Goal: Transaction & Acquisition: Subscribe to service/newsletter

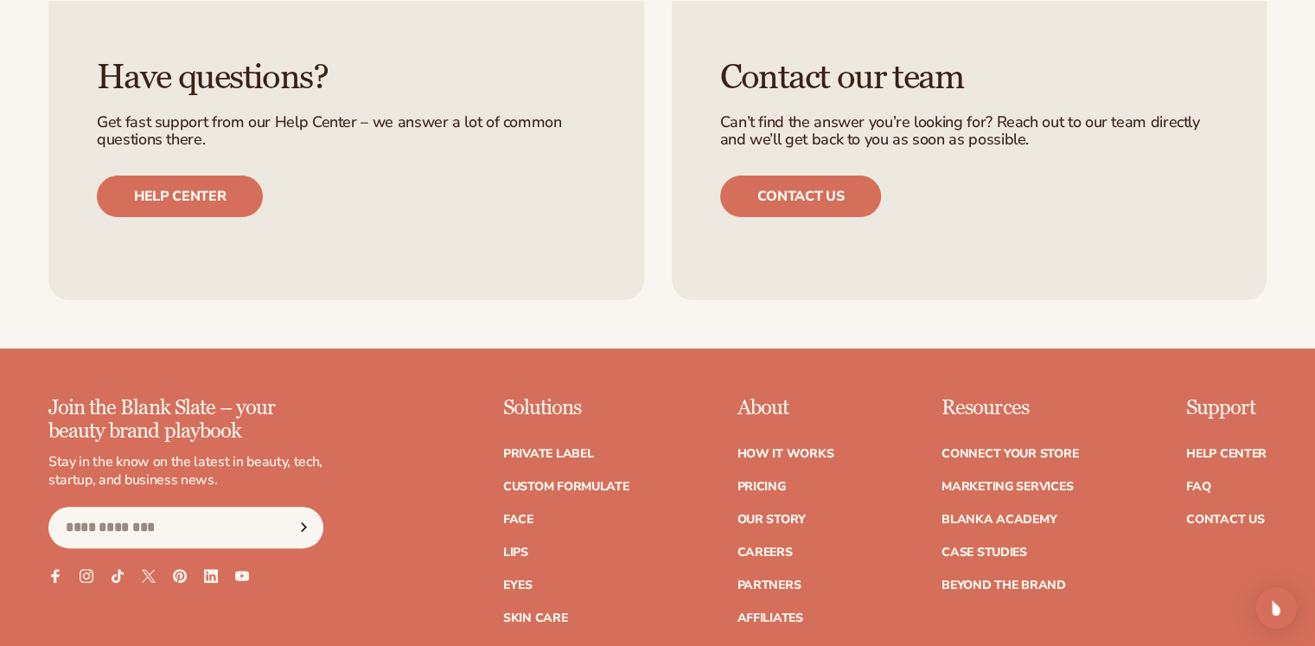
scroll to position [925, 0]
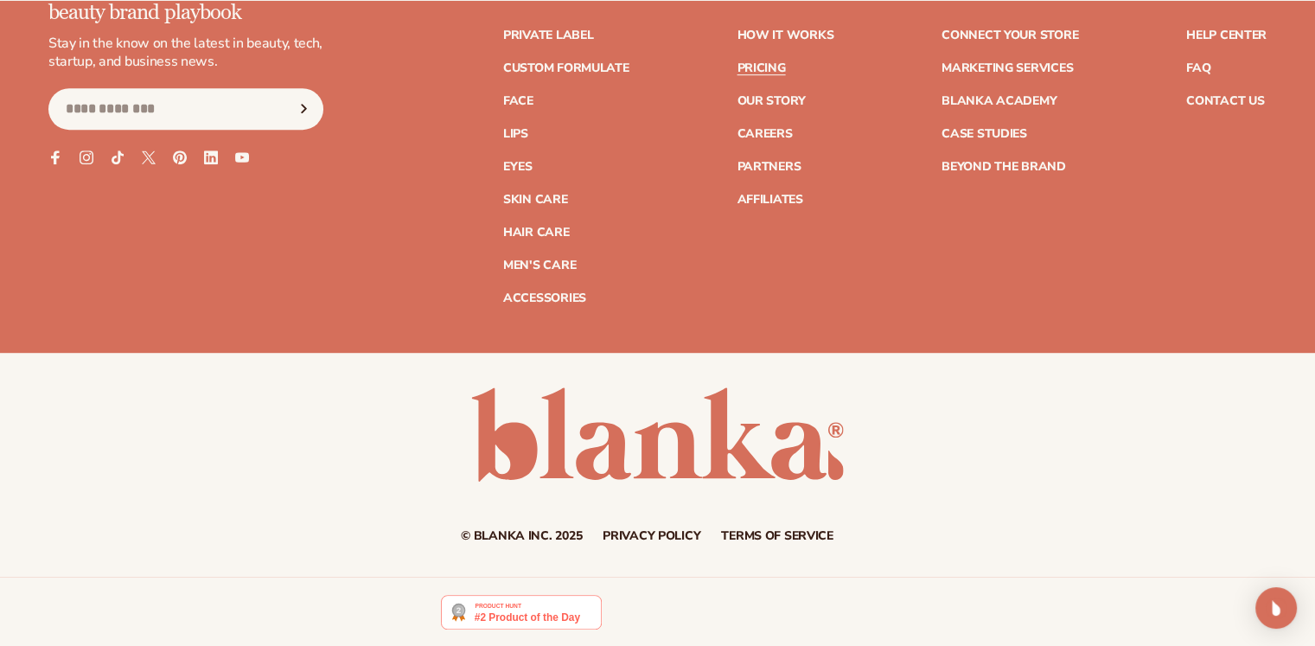
click at [751, 67] on link "Pricing" at bounding box center [760, 68] width 48 height 12
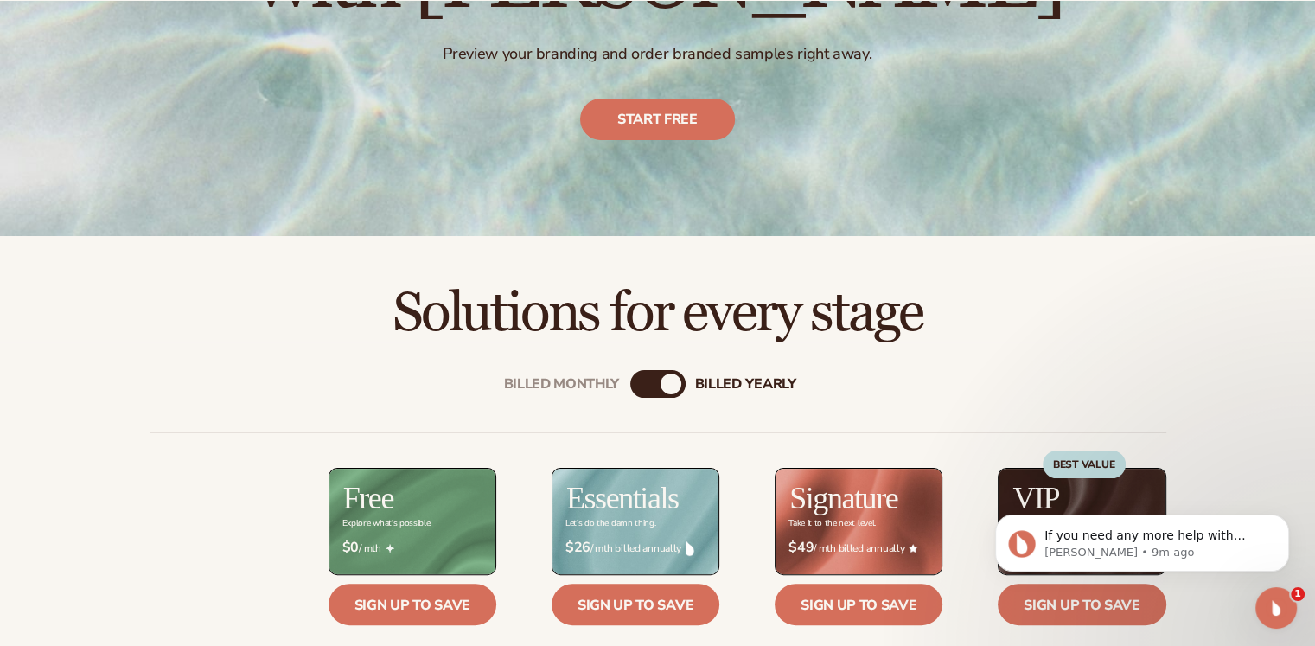
scroll to position [641, 0]
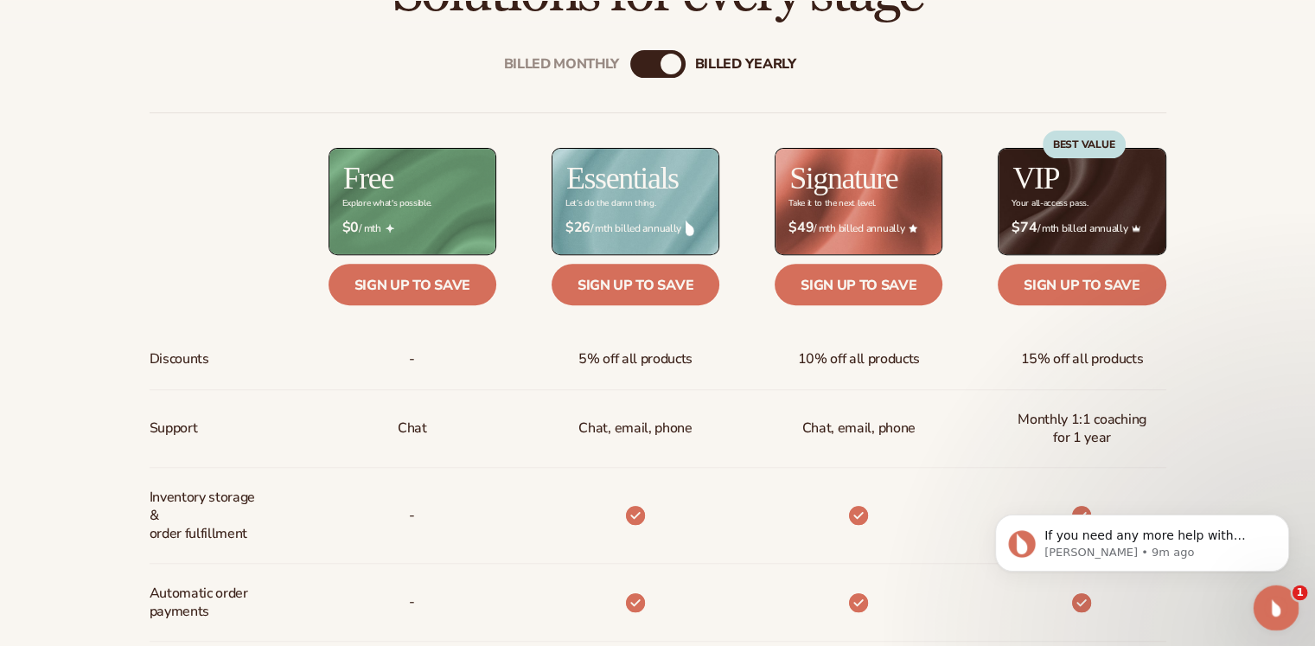
click at [1275, 593] on div "Open Intercom Messenger" at bounding box center [1273, 604] width 57 height 57
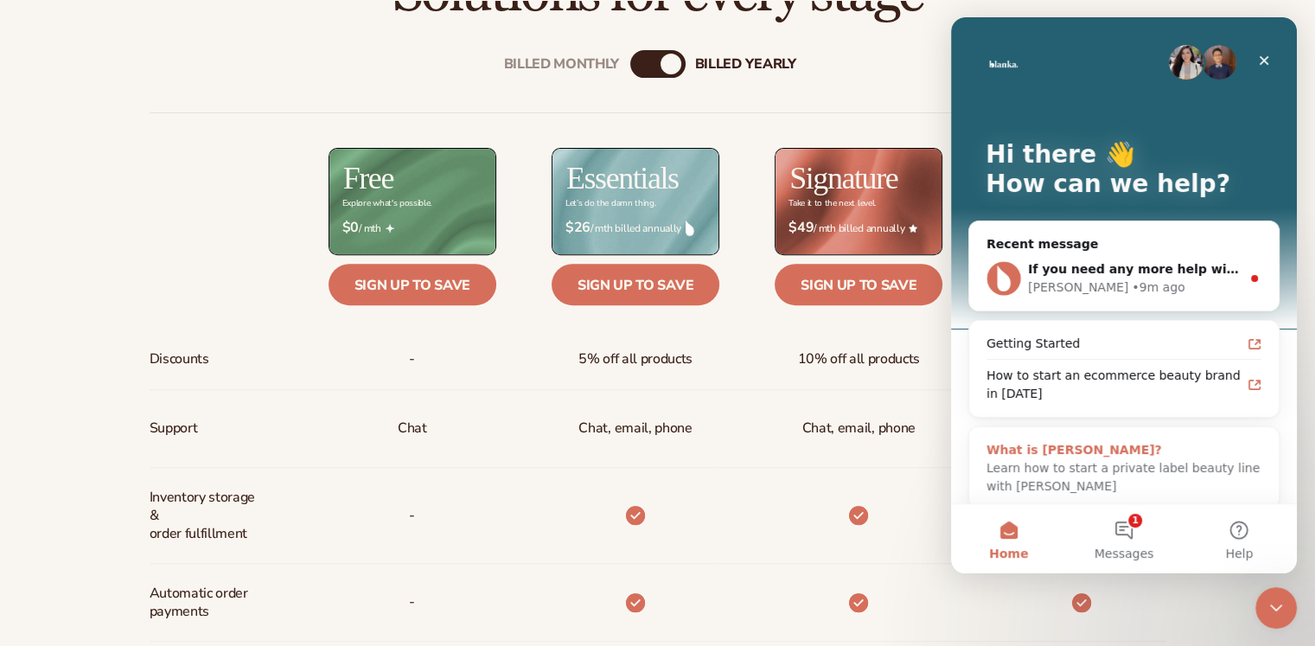
scroll to position [13, 0]
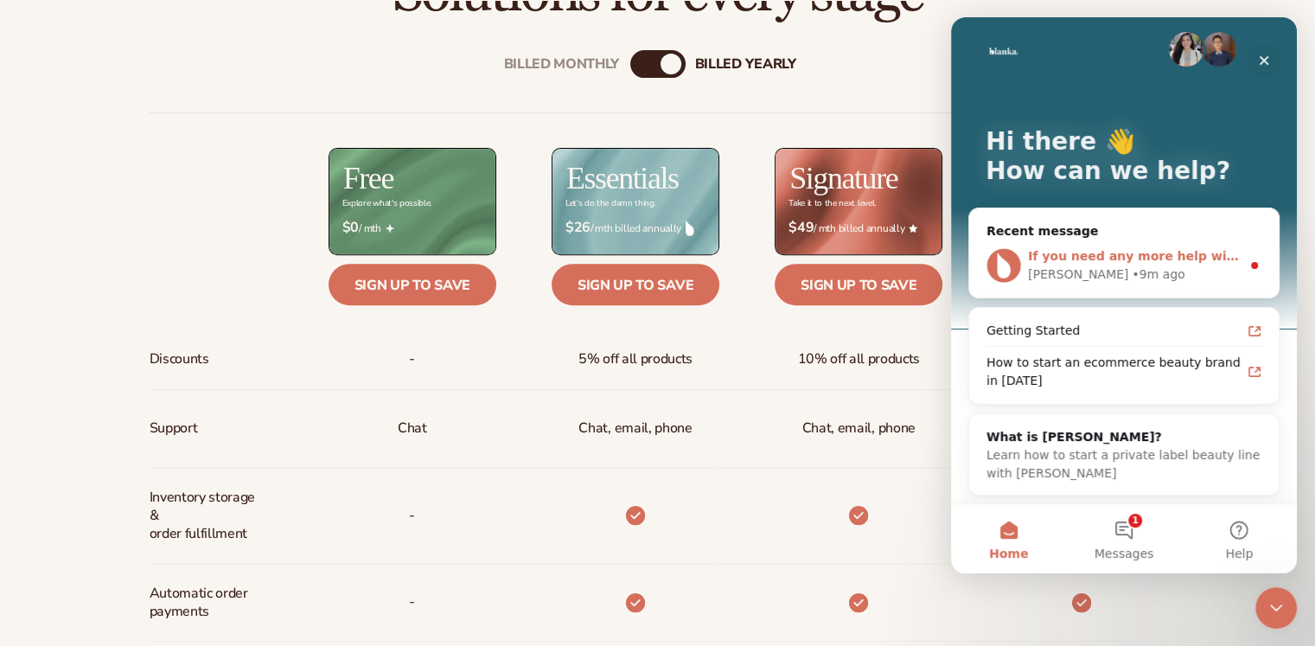
click at [1136, 272] on div "Lee • 9m ago" at bounding box center [1134, 274] width 213 height 18
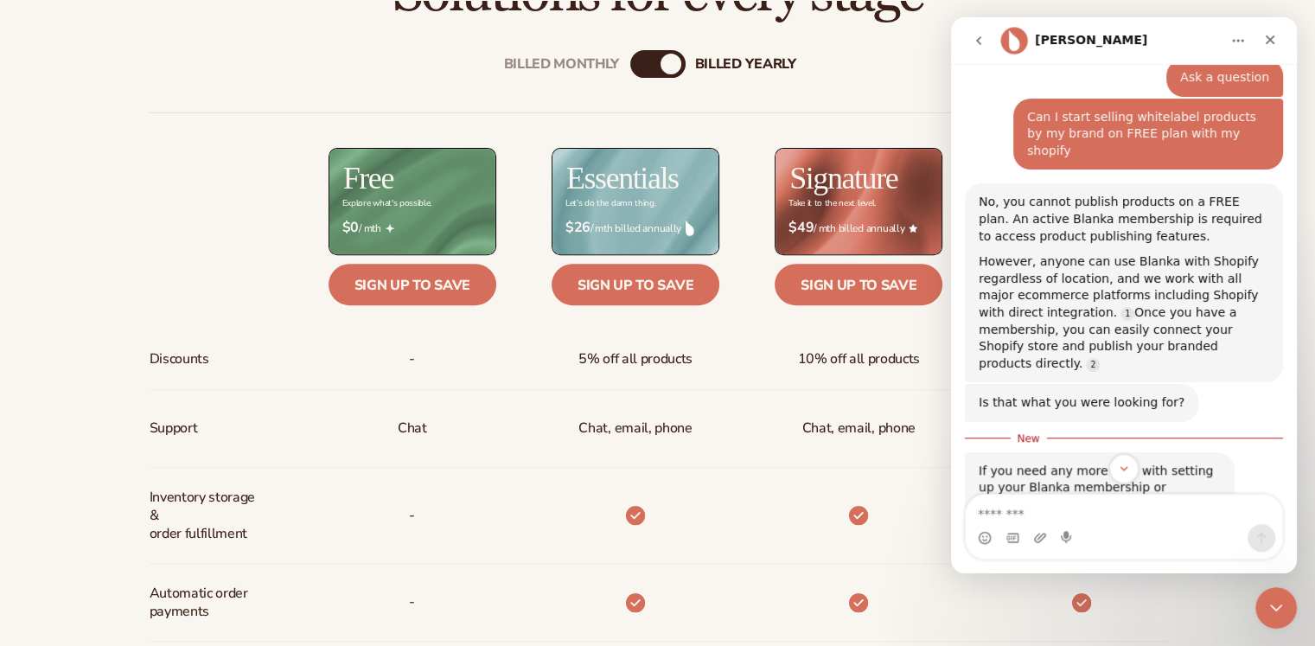
scroll to position [243, 0]
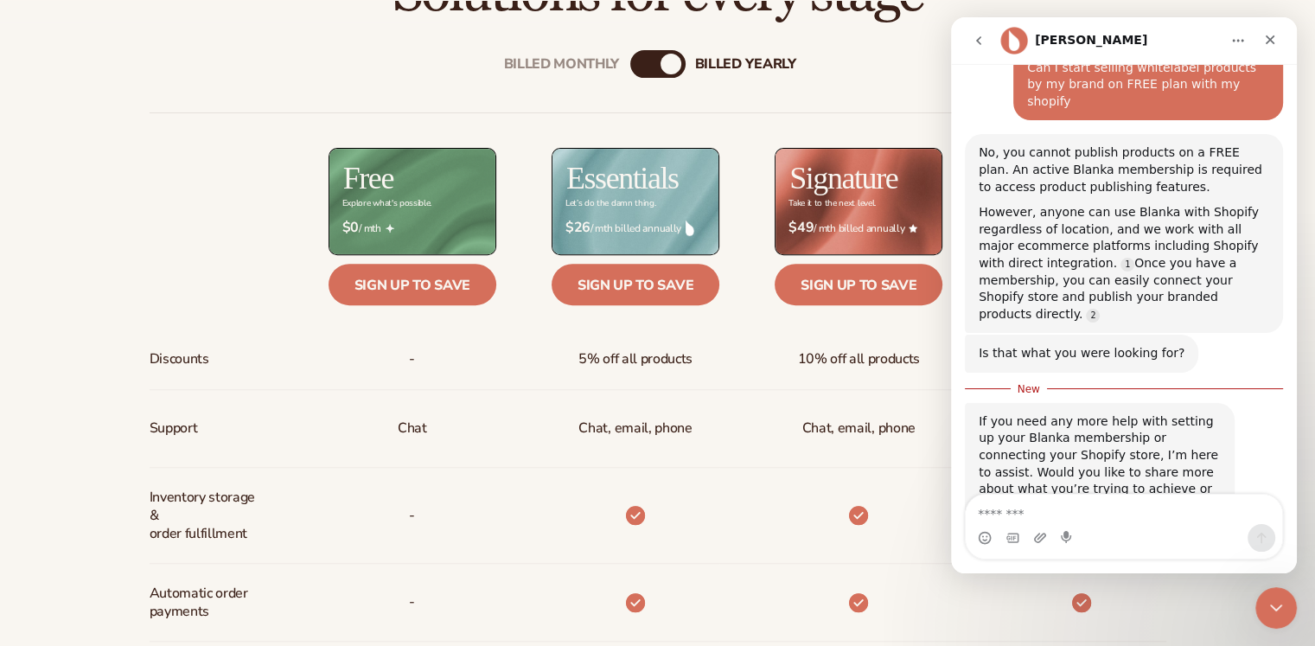
click at [668, 56] on div "billed Yearly" at bounding box center [670, 64] width 21 height 21
click at [1264, 42] on icon "Close" at bounding box center [1270, 40] width 14 height 14
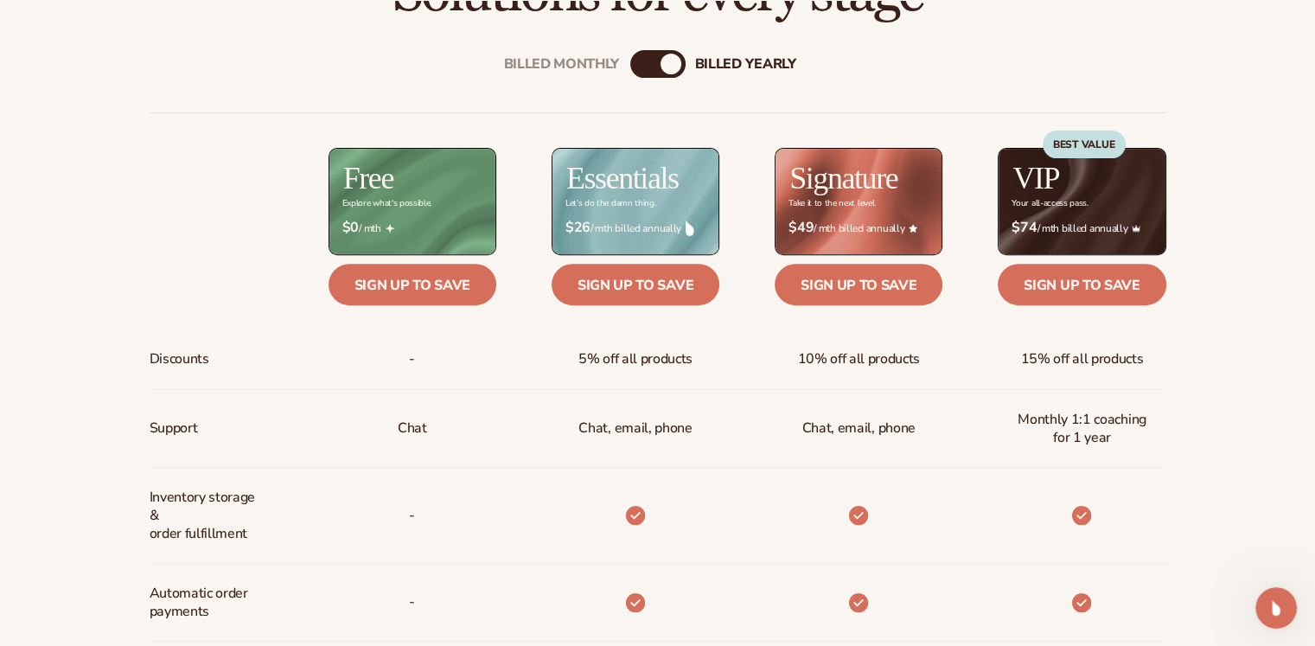
scroll to position [214, 0]
click at [664, 58] on div "billed Yearly" at bounding box center [670, 64] width 21 height 21
click at [580, 61] on div "Billed Monthly" at bounding box center [562, 64] width 116 height 16
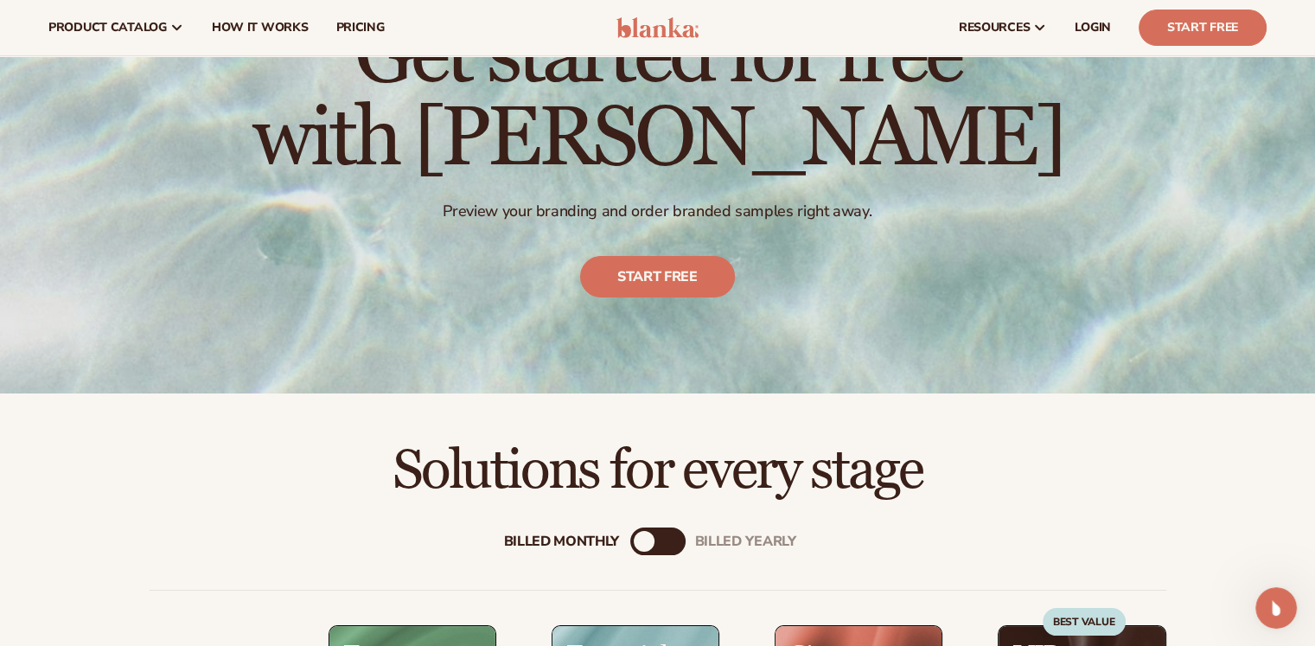
scroll to position [17, 0]
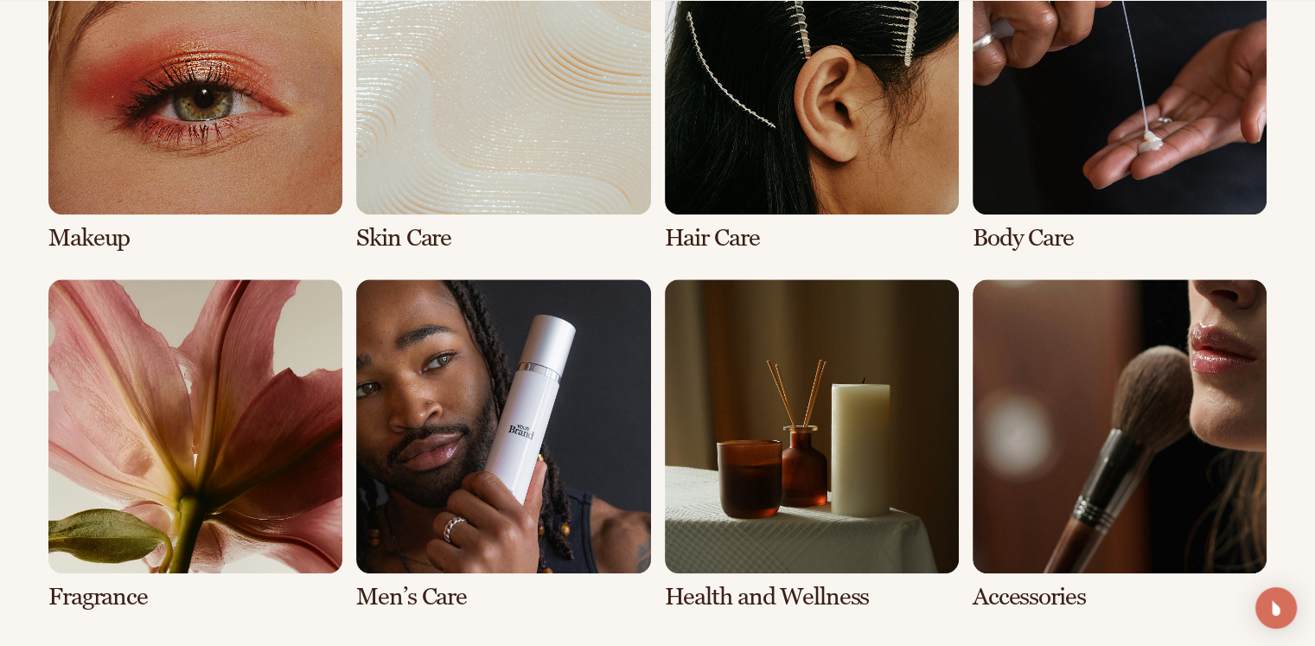
scroll to position [1407, 0]
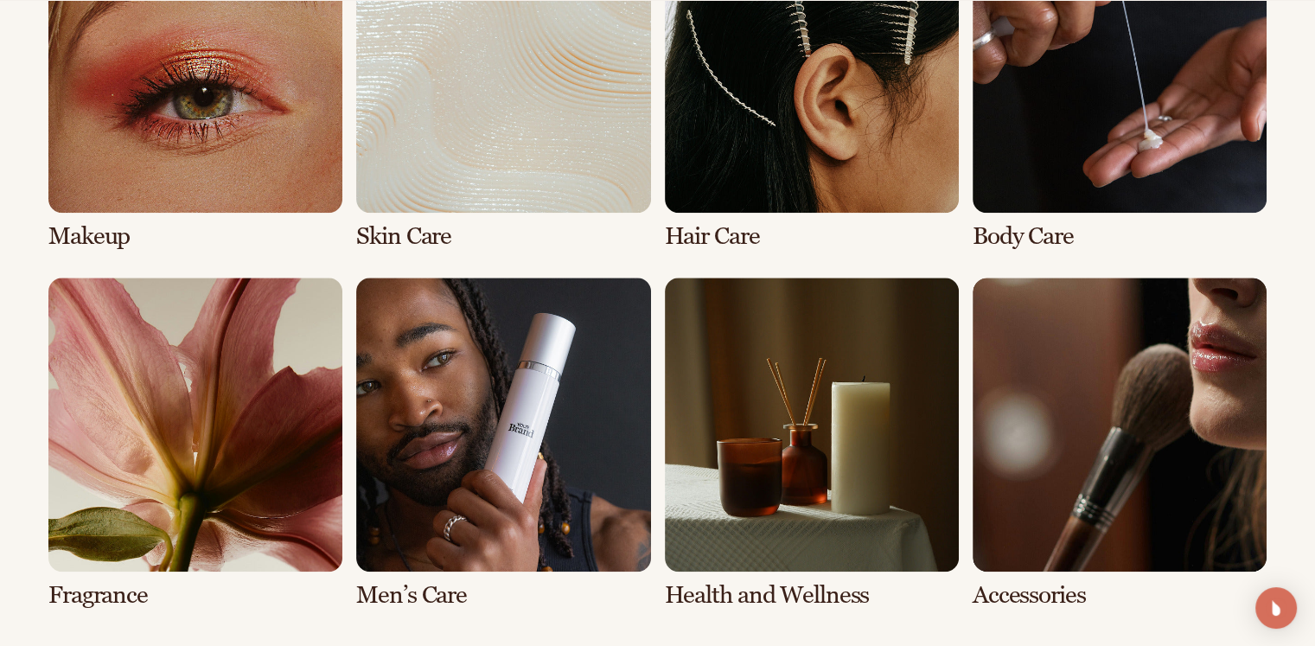
click at [521, 156] on link "2 / 8" at bounding box center [503, 84] width 294 height 331
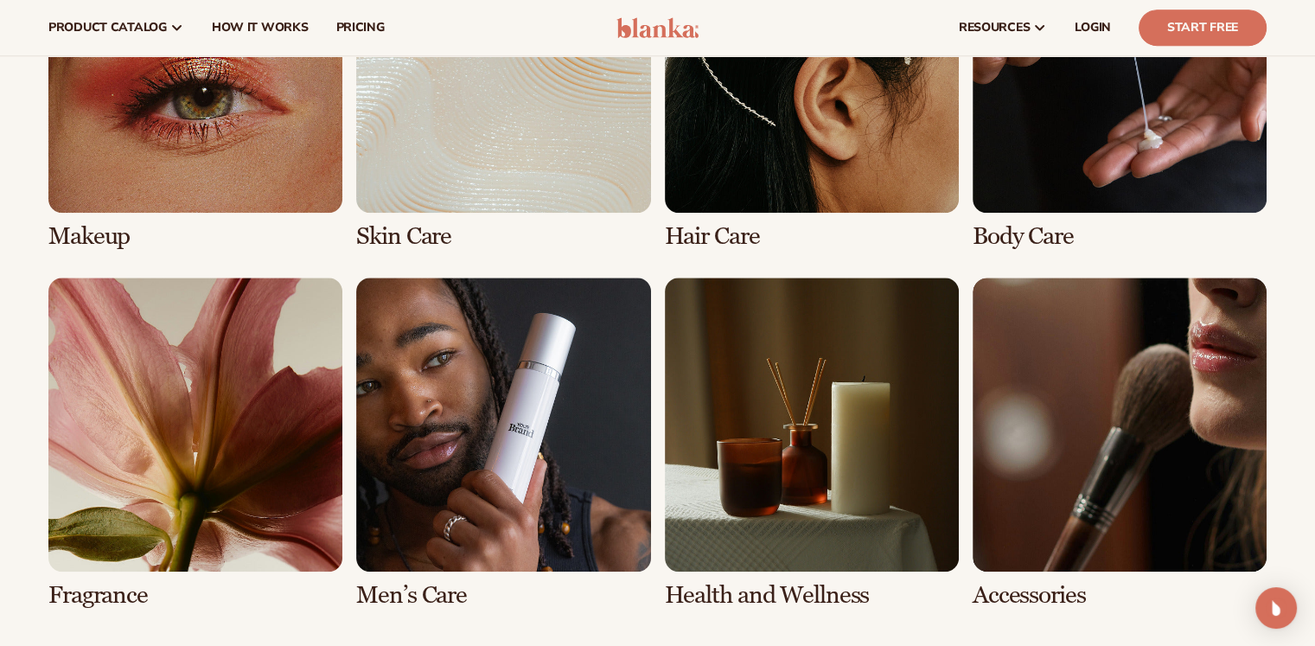
scroll to position [1163, 0]
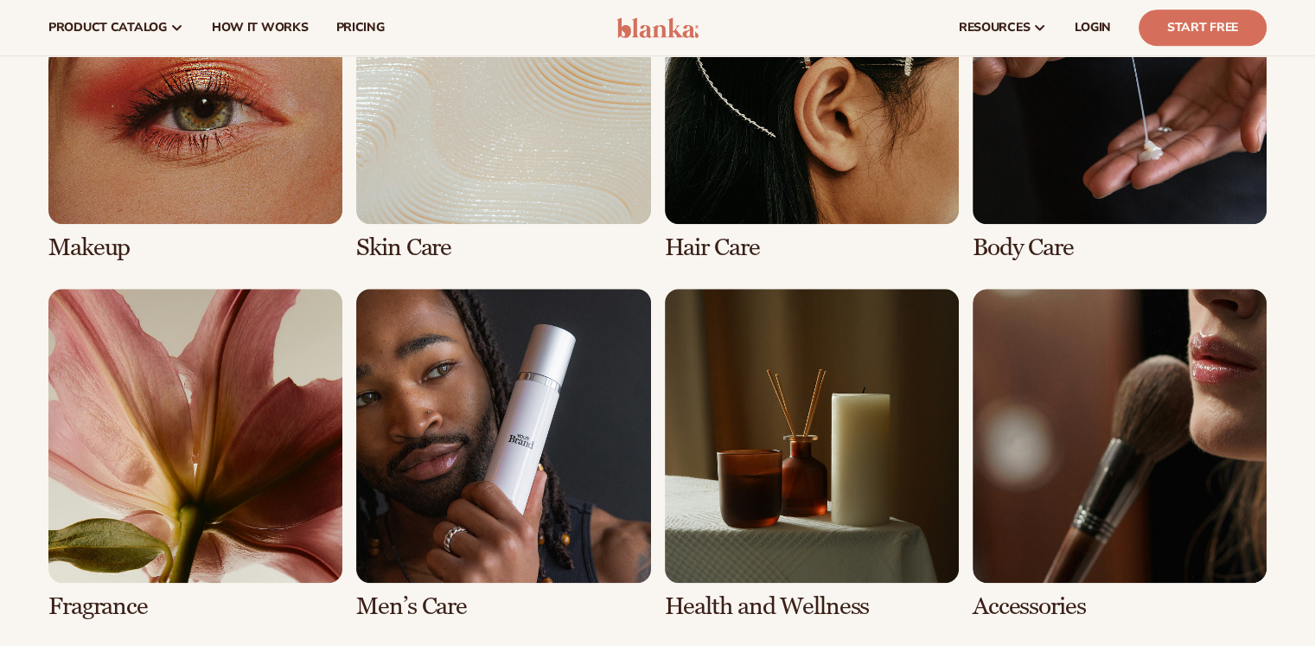
scroll to position [1366, 0]
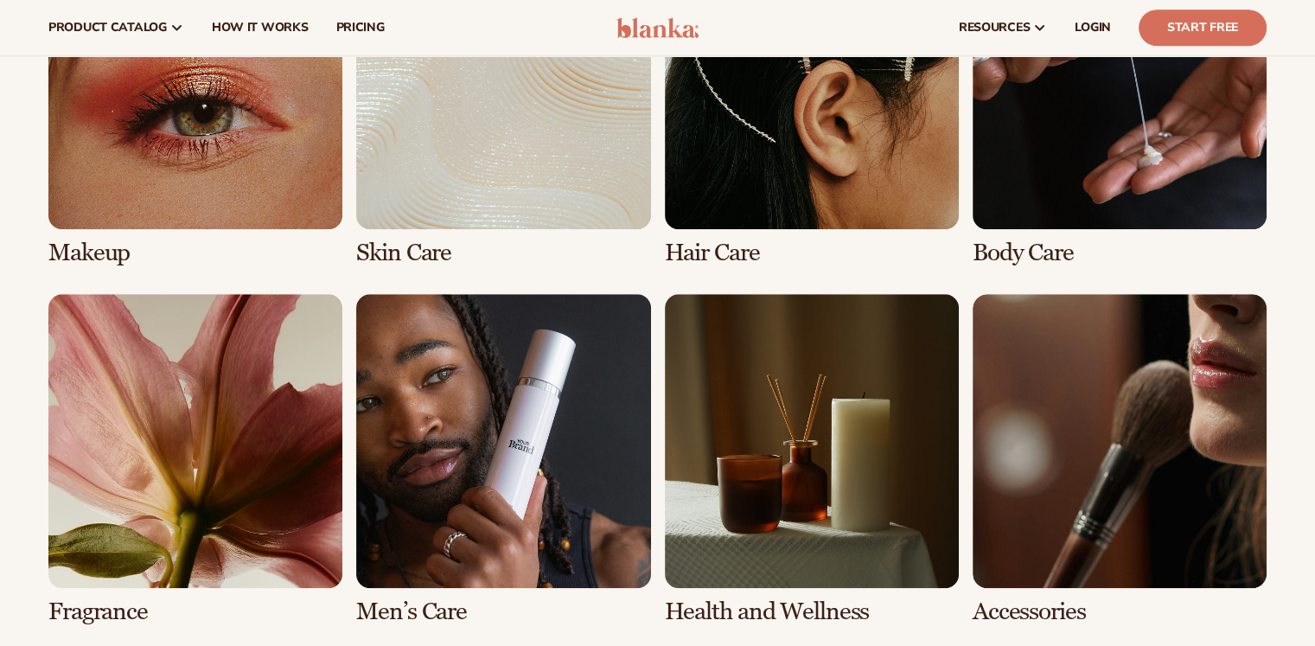
click at [715, 184] on link "3 / 8" at bounding box center [812, 100] width 294 height 331
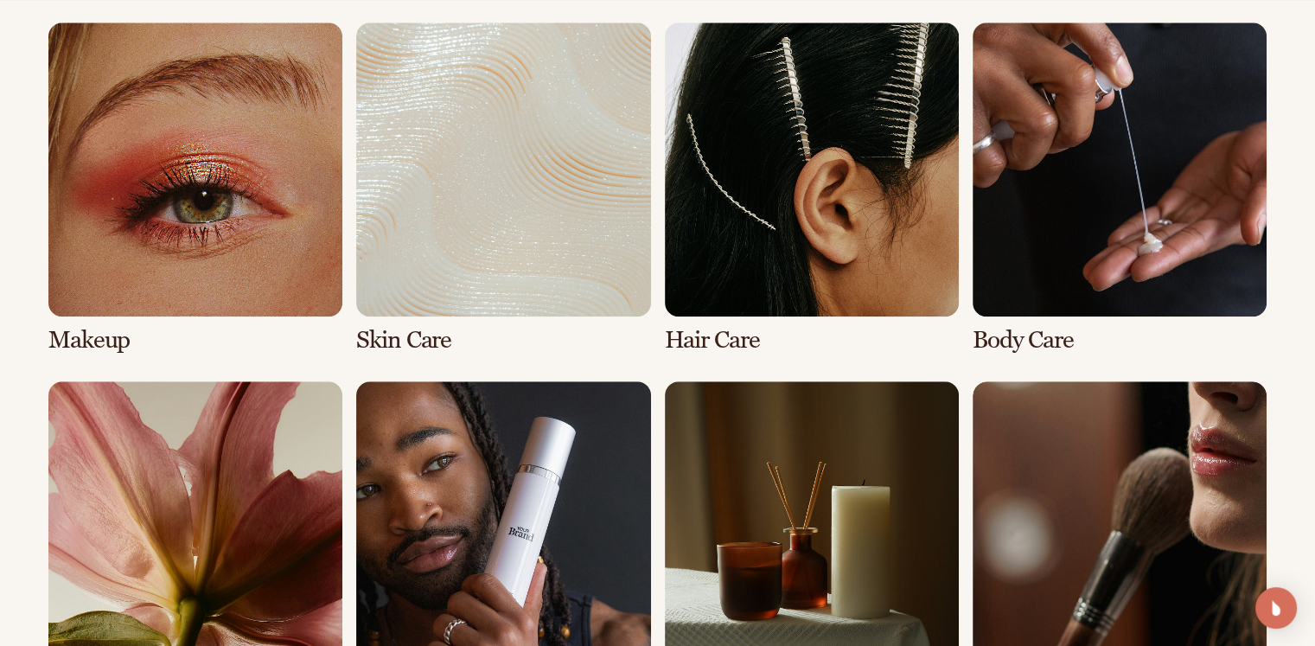
scroll to position [1784, 0]
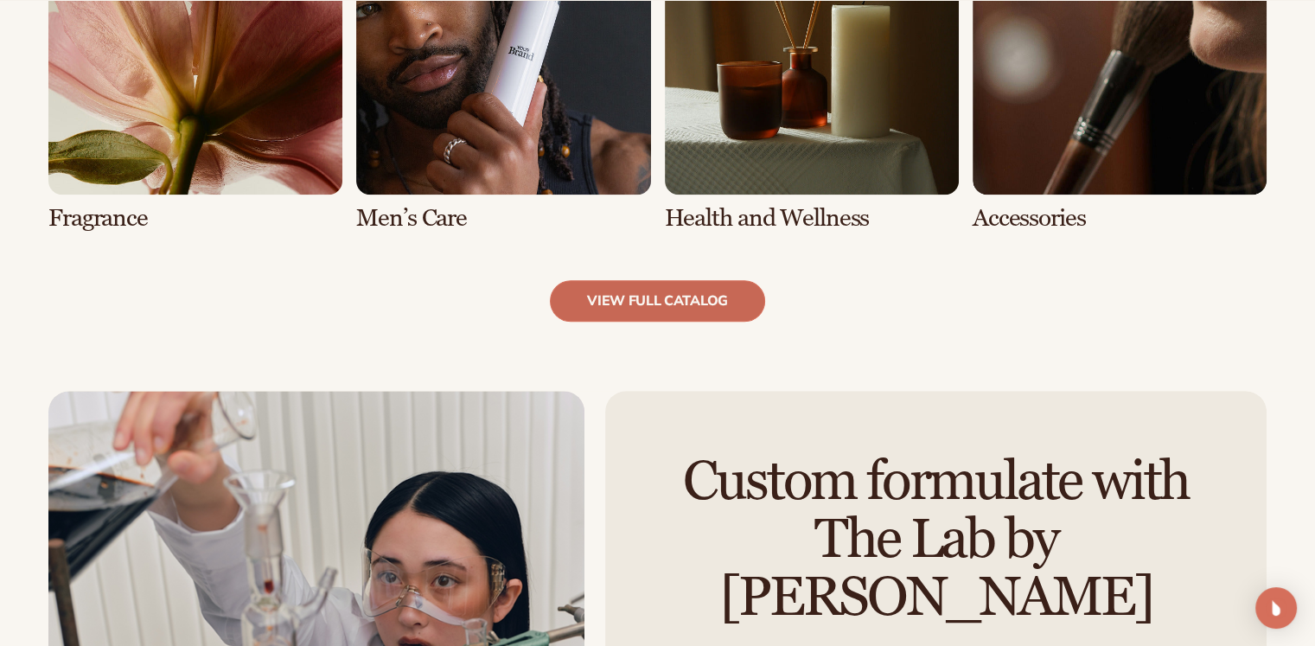
click at [697, 305] on link "view full catalog" at bounding box center [657, 300] width 215 height 41
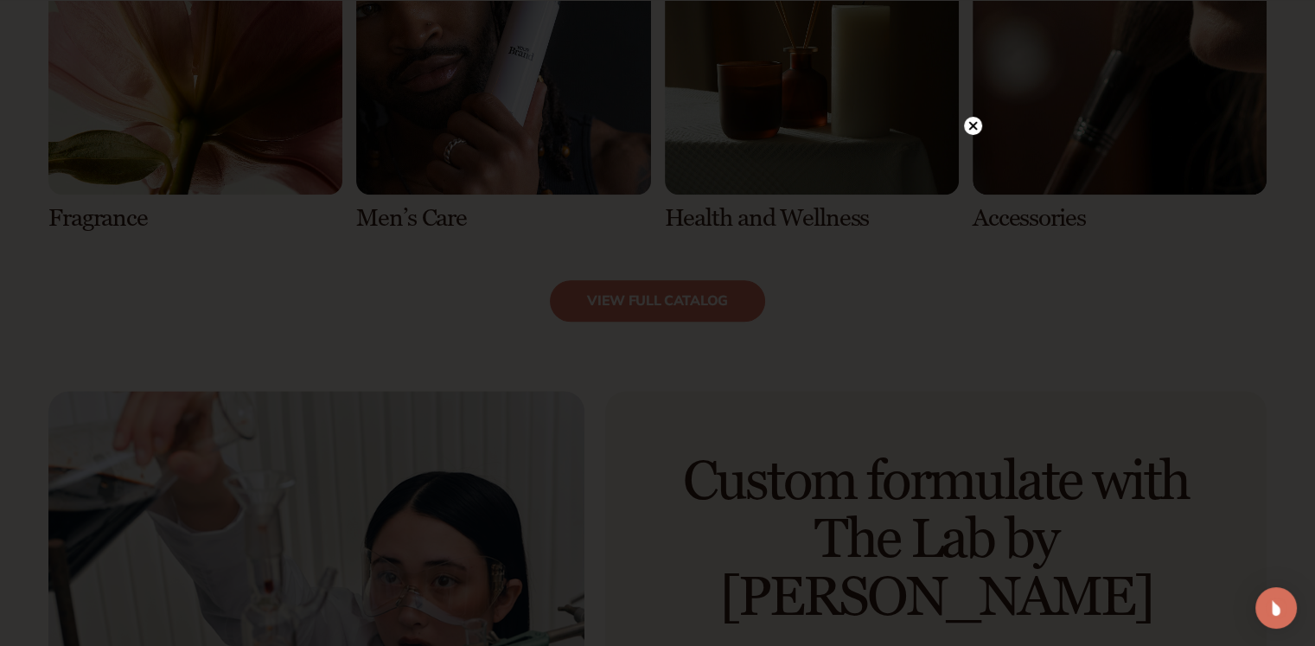
click at [966, 127] on circle at bounding box center [973, 126] width 18 height 18
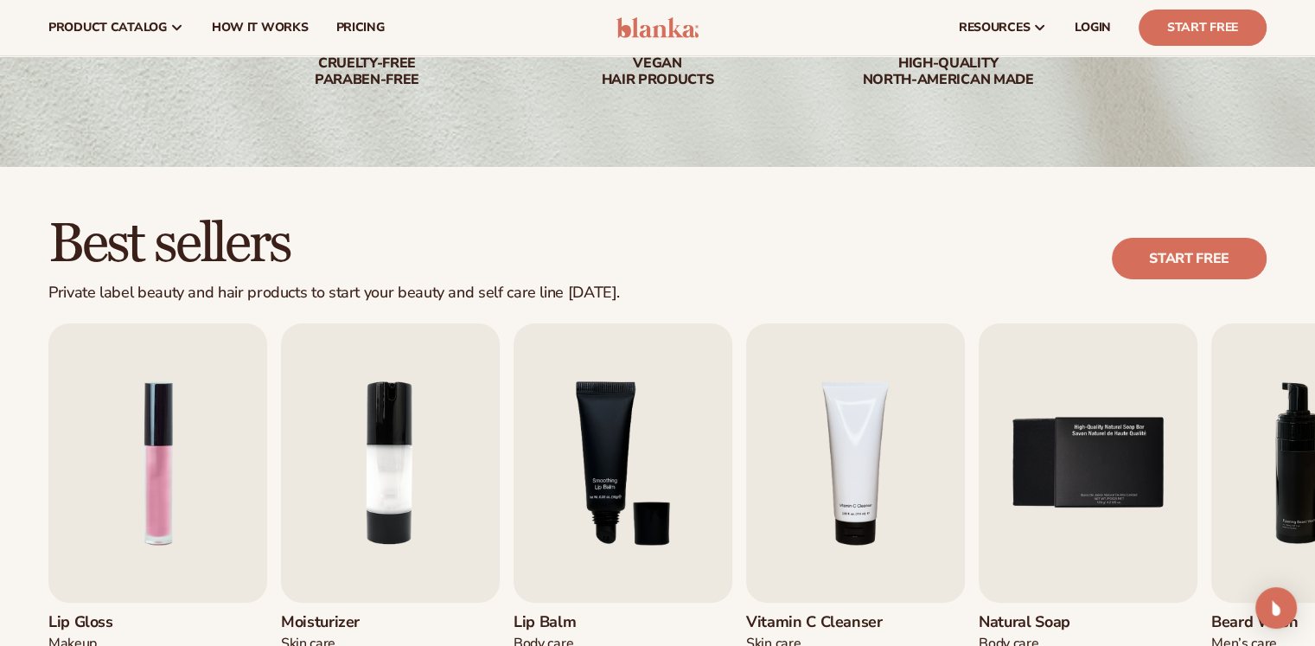
scroll to position [0, 0]
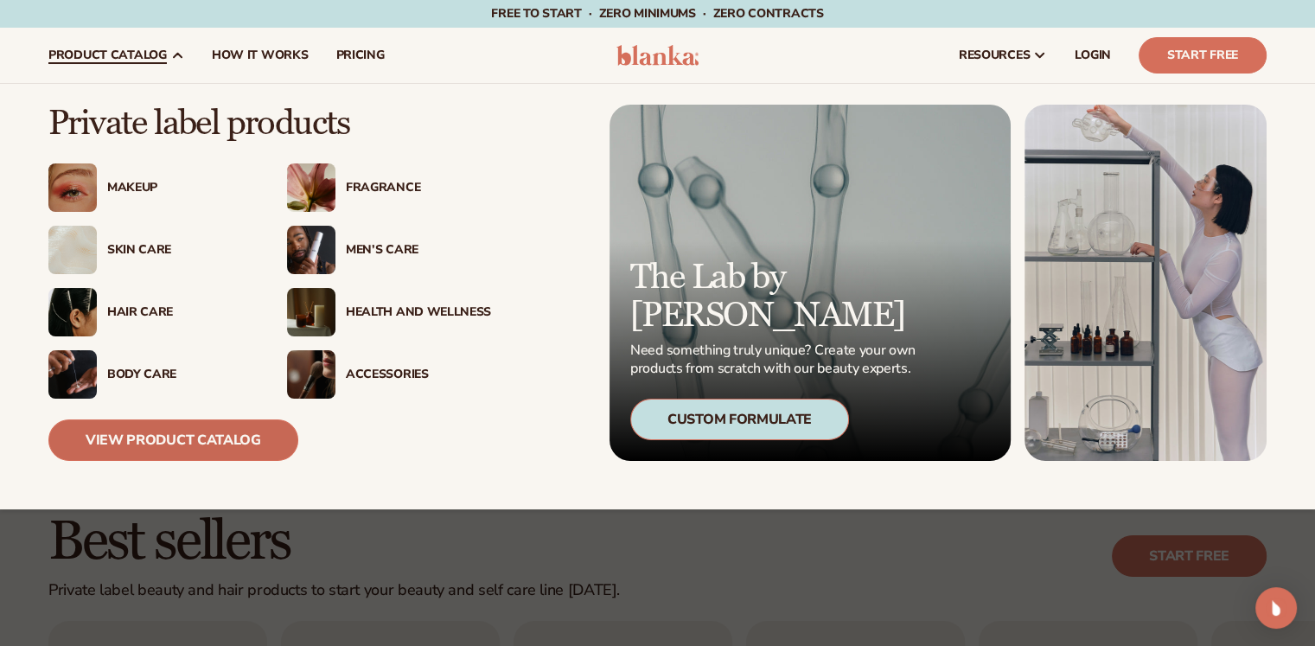
click at [183, 436] on link "View Product Catalog" at bounding box center [173, 439] width 250 height 41
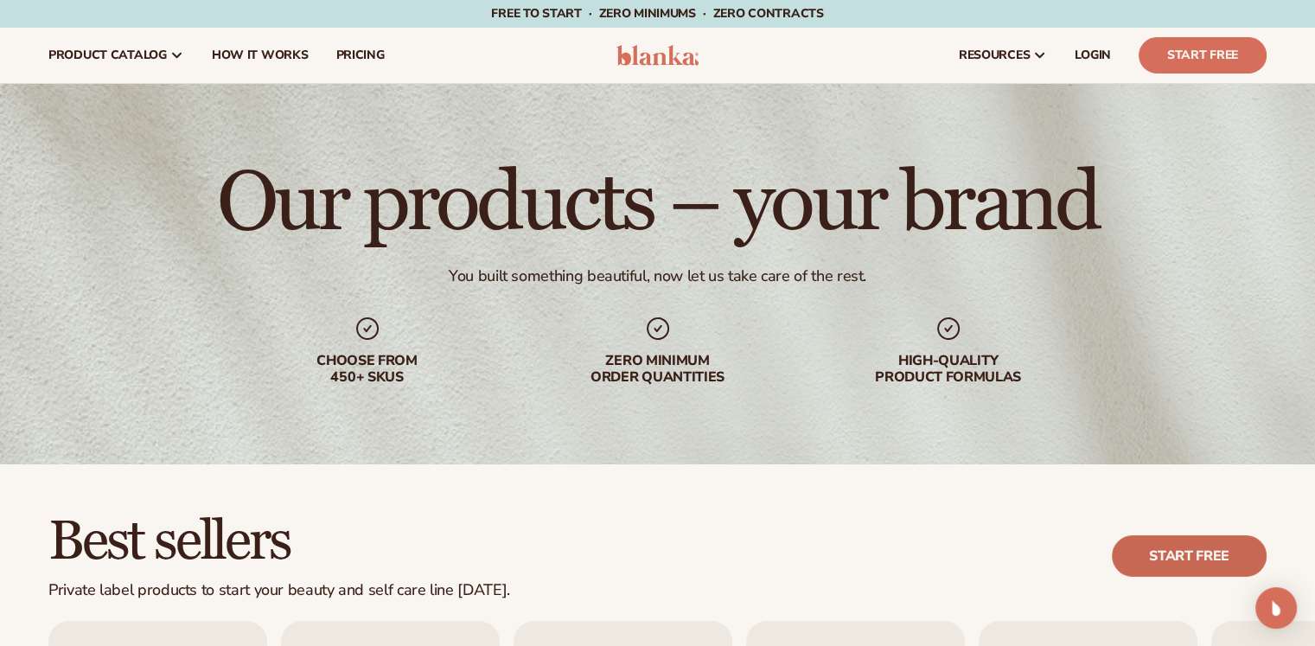
click at [1169, 541] on link "Start free" at bounding box center [1189, 555] width 155 height 41
